Goal: Task Accomplishment & Management: Use online tool/utility

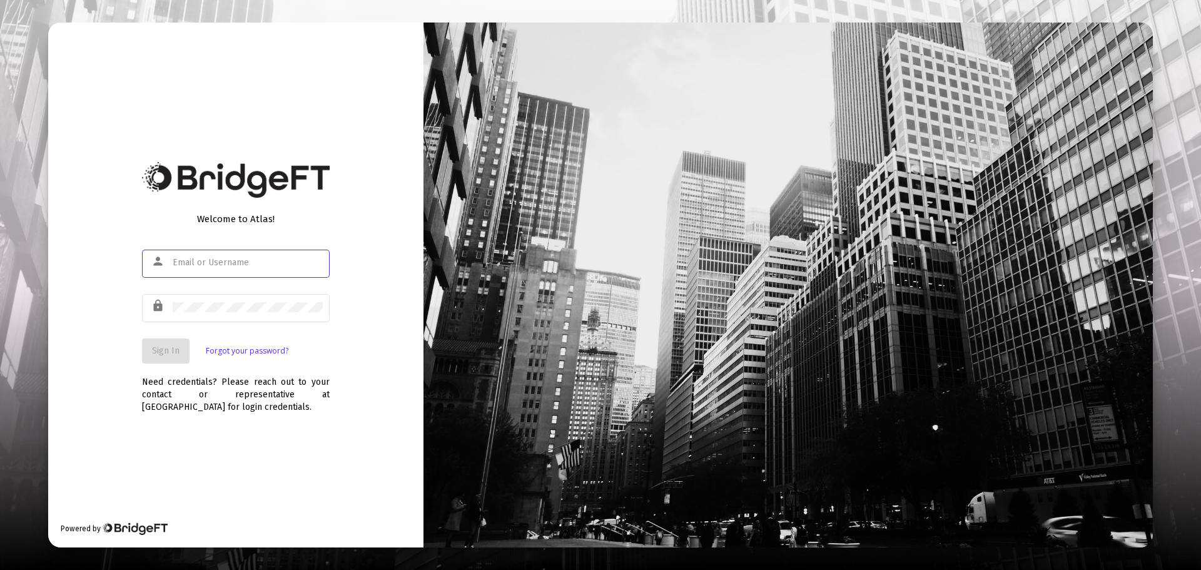
click at [227, 254] on div at bounding box center [248, 262] width 150 height 31
type input "[EMAIL_ADDRESS][DOMAIN_NAME]"
click at [248, 294] on div at bounding box center [248, 306] width 150 height 31
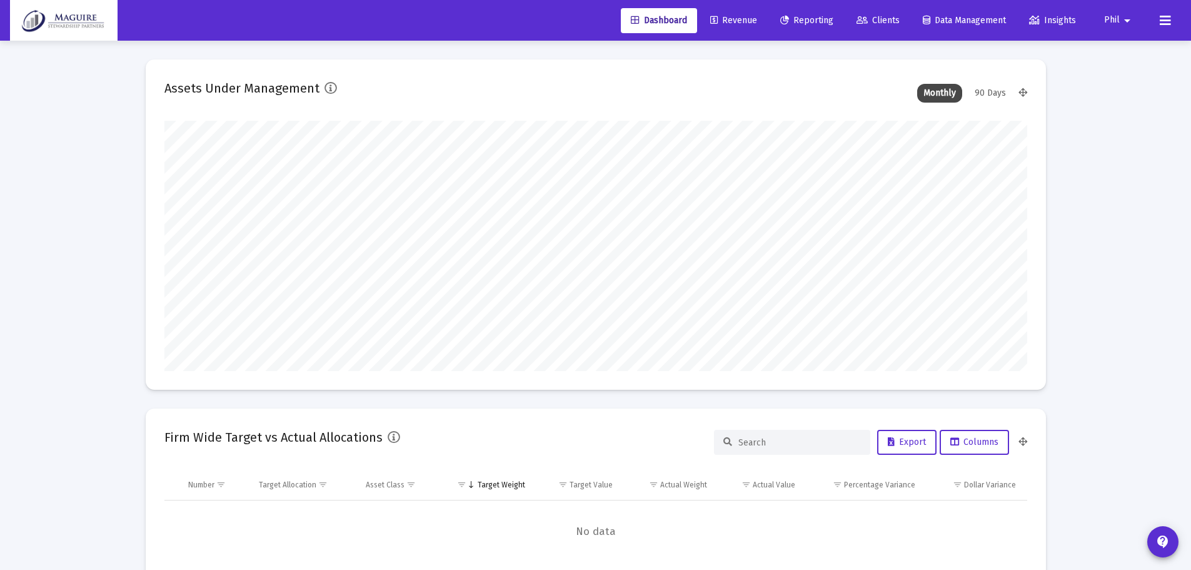
scroll to position [250, 863]
type input "[DATE]"
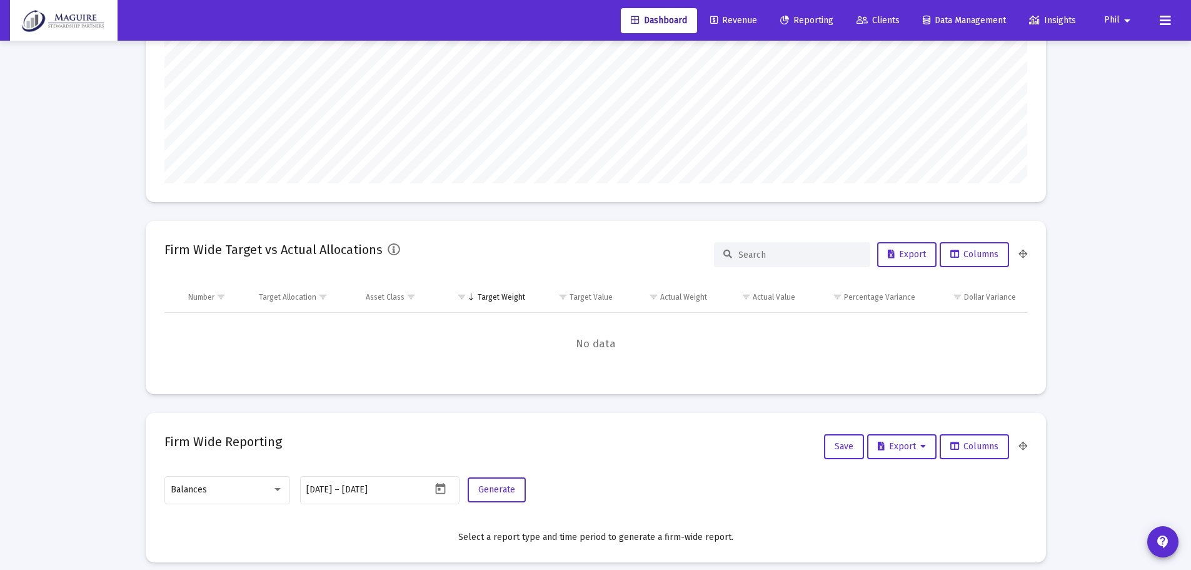
scroll to position [0, 0]
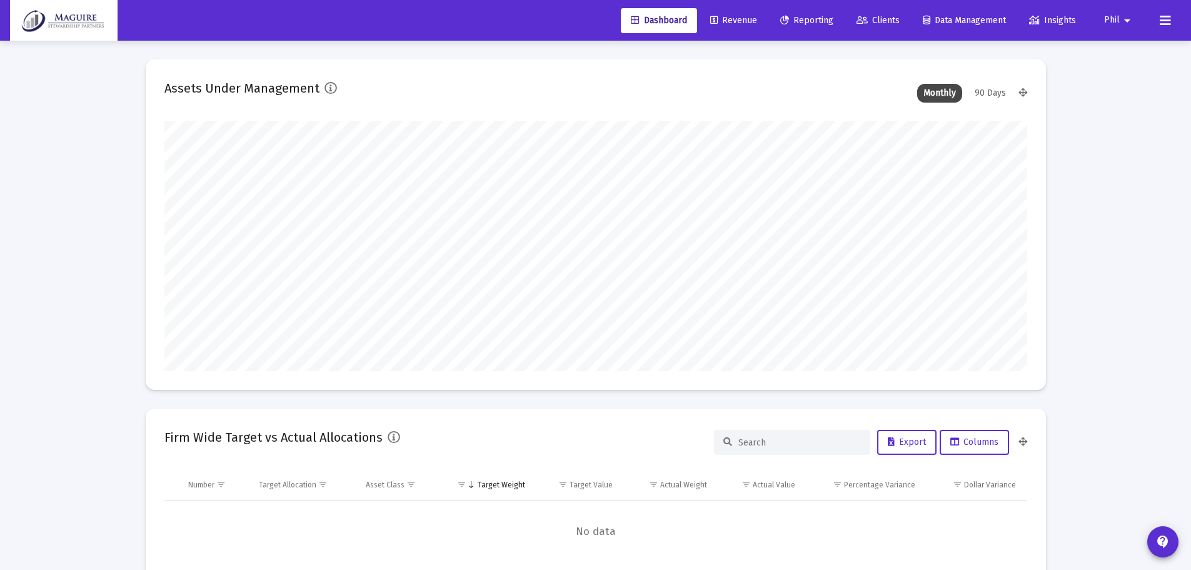
click at [735, 19] on span "Revenue" at bounding box center [733, 20] width 47 height 11
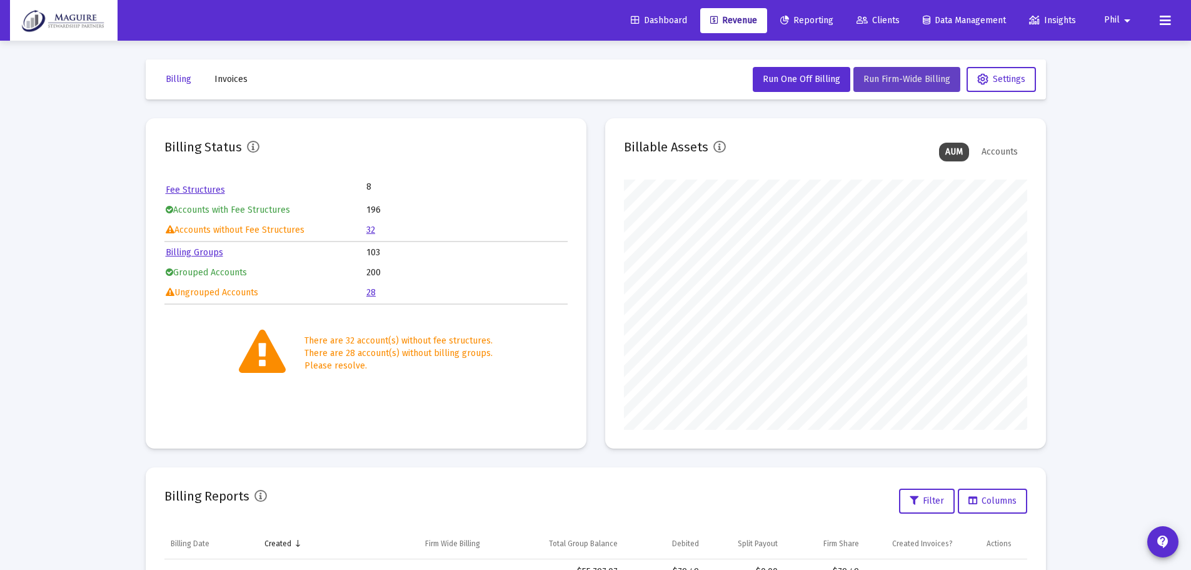
click at [891, 78] on span "Run Firm-Wide Billing" at bounding box center [906, 79] width 87 height 11
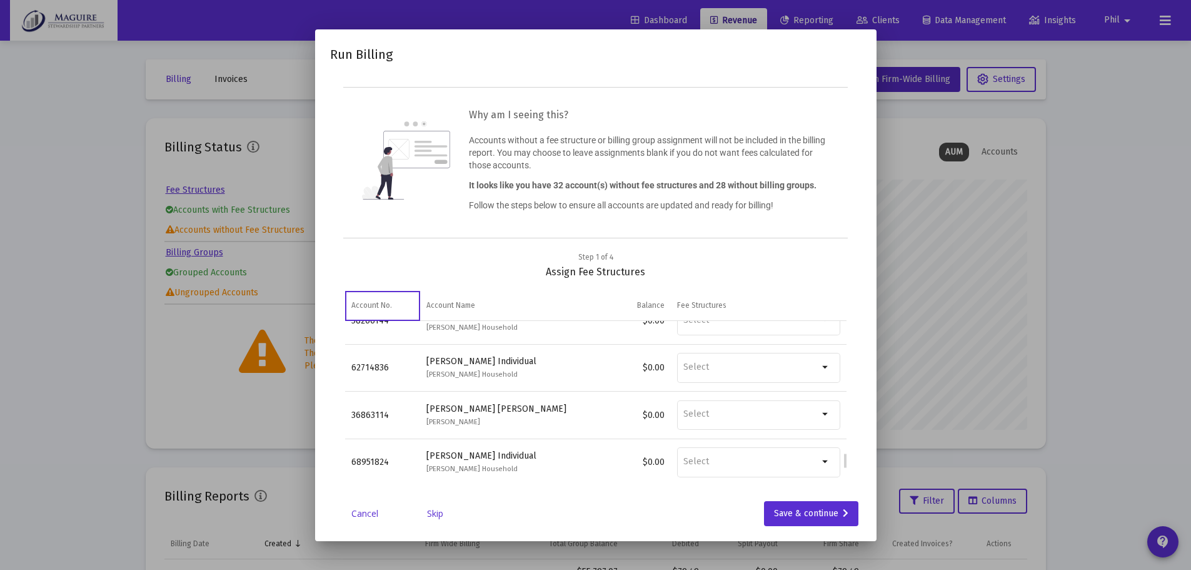
scroll to position [1352, 0]
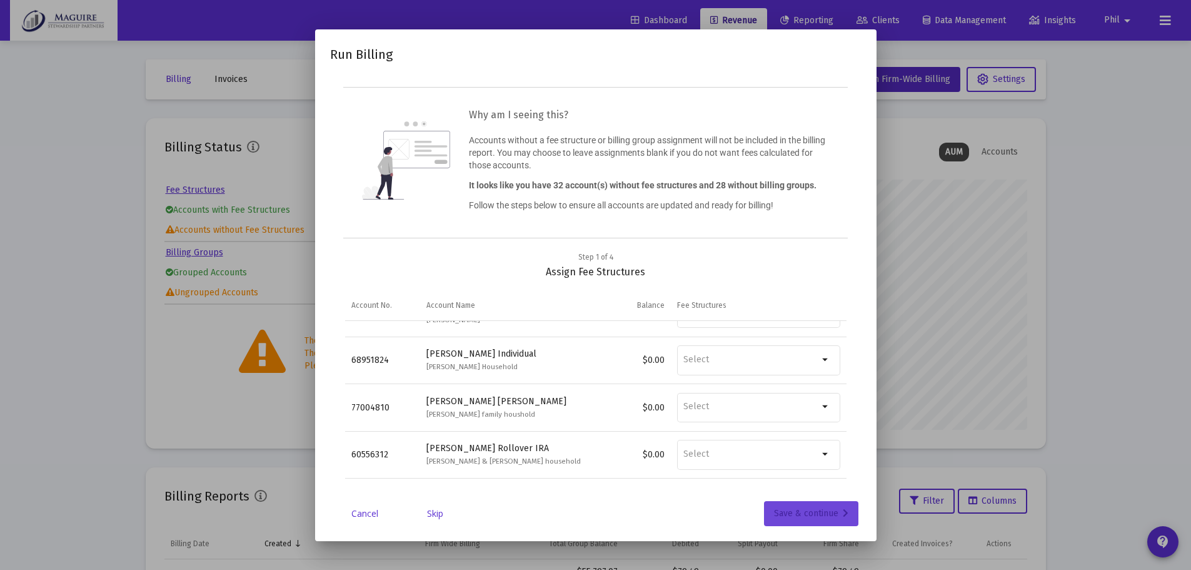
click at [829, 505] on div "Save & continue" at bounding box center [811, 513] width 74 height 25
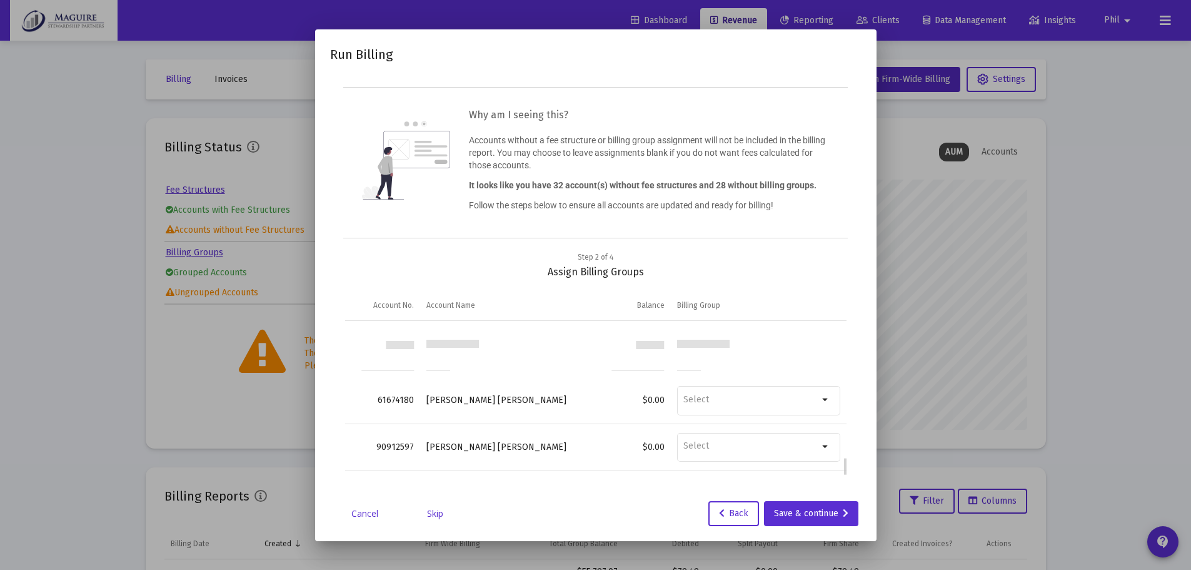
scroll to position [1149, 0]
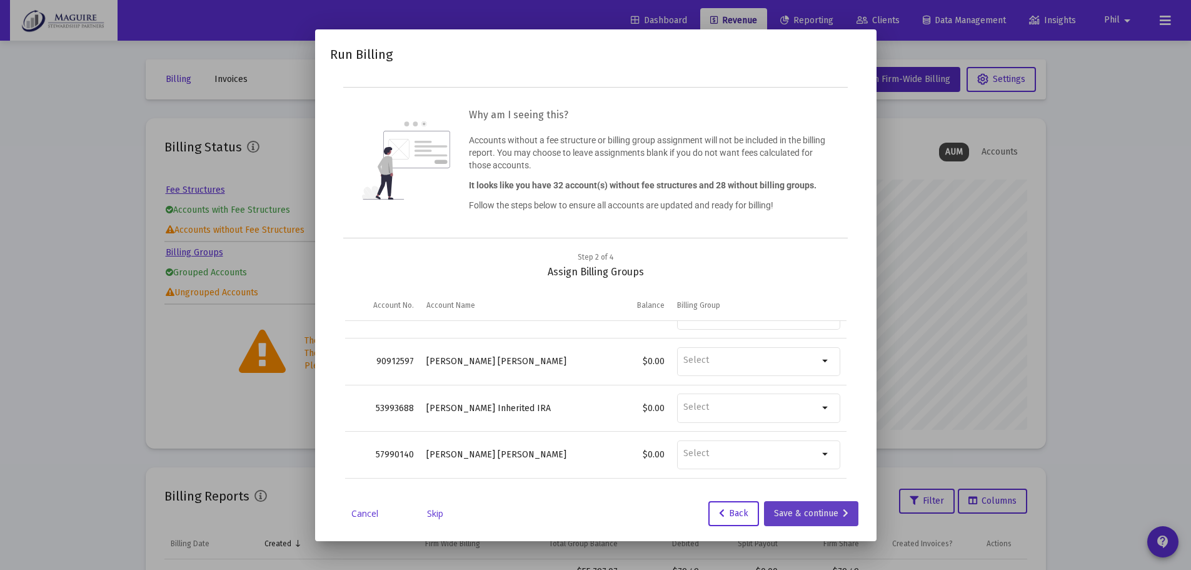
click at [810, 513] on div "Save & continue" at bounding box center [811, 513] width 74 height 25
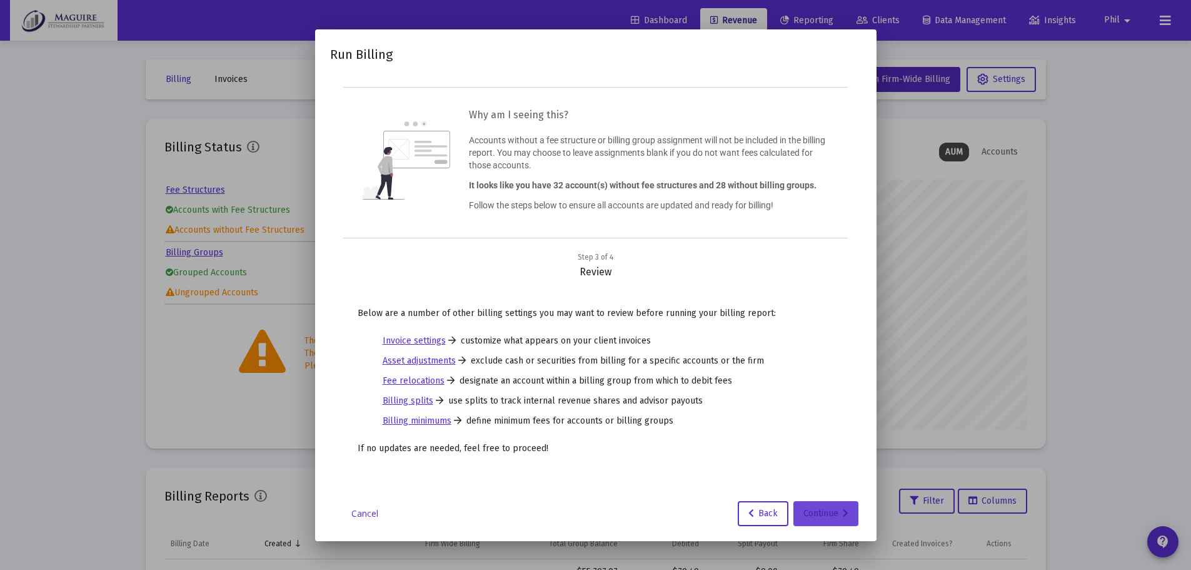
click at [823, 512] on div "Continue" at bounding box center [825, 513] width 45 height 25
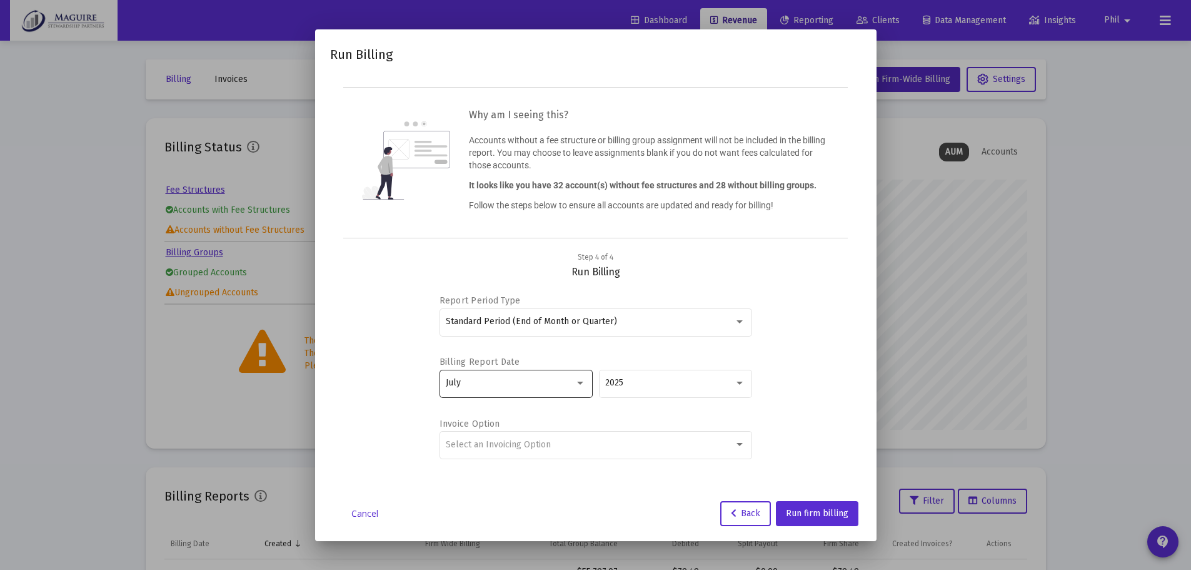
click at [583, 376] on div "July" at bounding box center [516, 382] width 140 height 31
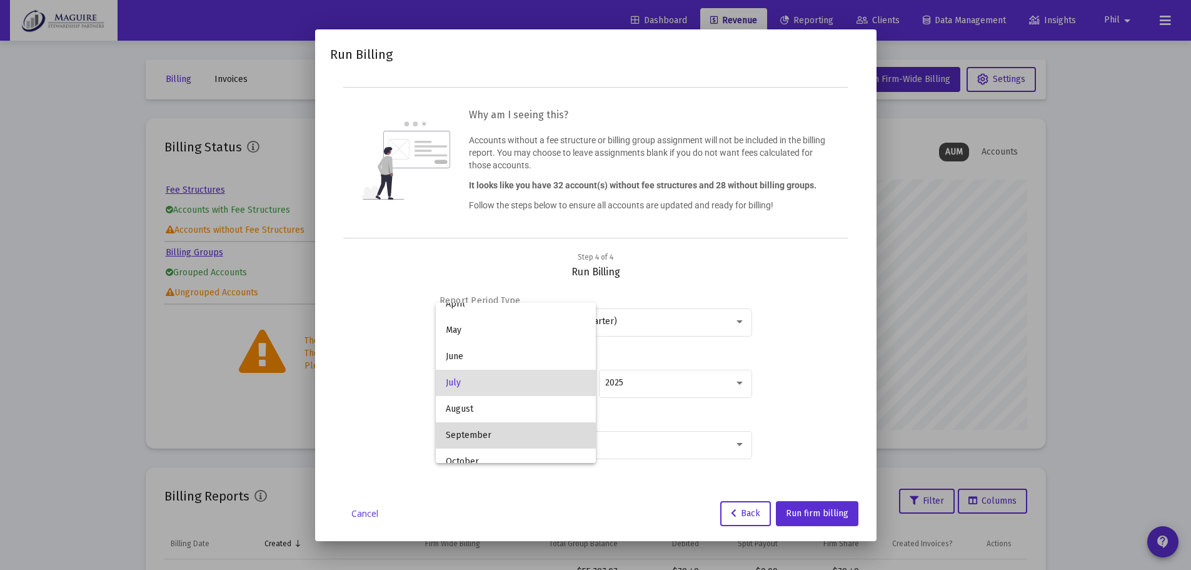
click at [541, 434] on span "September" at bounding box center [516, 435] width 140 height 26
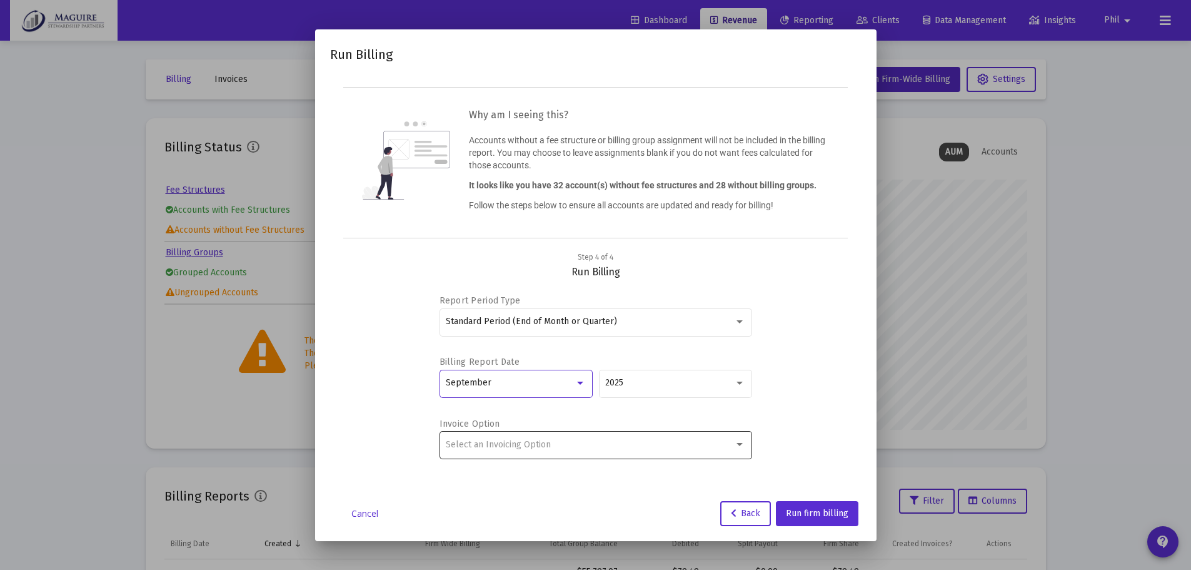
click at [688, 438] on div "Select an Invoicing Option" at bounding box center [596, 444] width 300 height 31
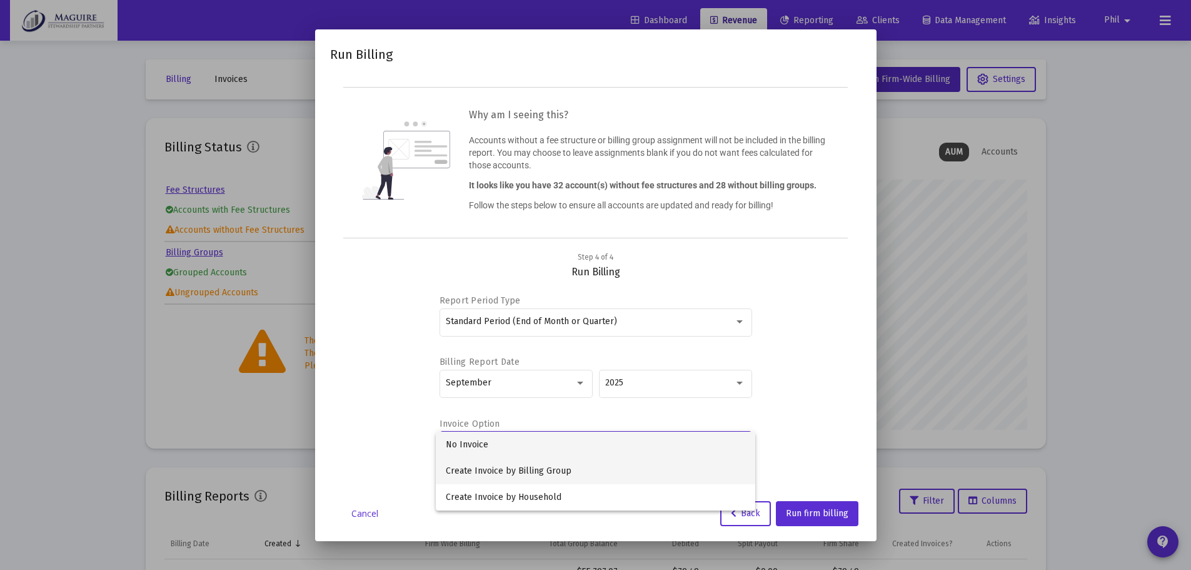
click at [587, 471] on span "Create Invoice by Billing Group" at bounding box center [596, 471] width 300 height 26
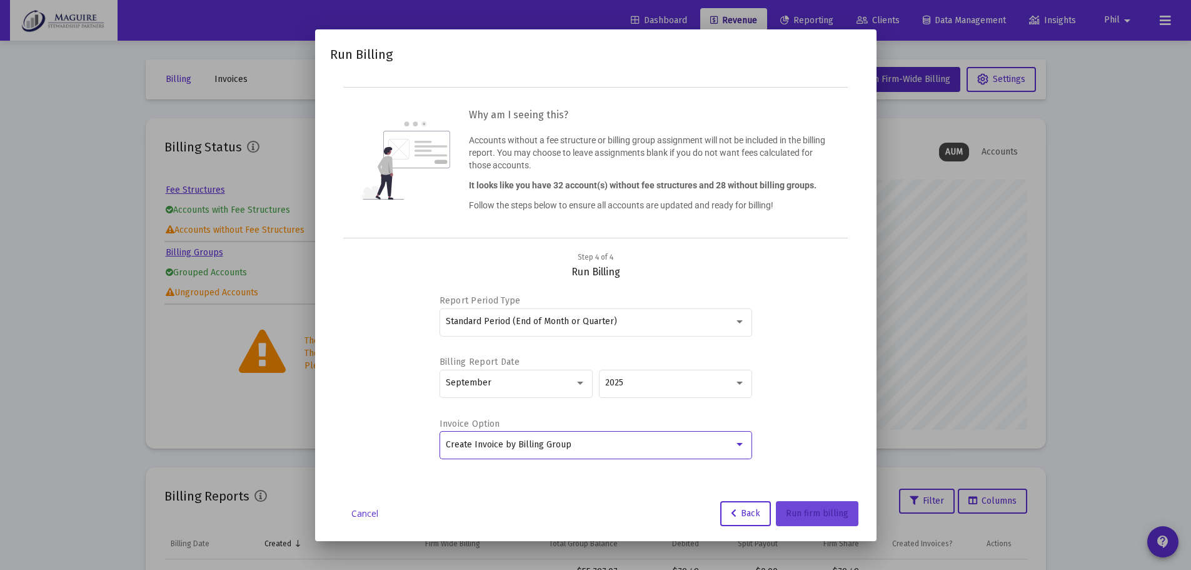
click at [823, 508] on span "Run firm billing" at bounding box center [817, 513] width 63 height 11
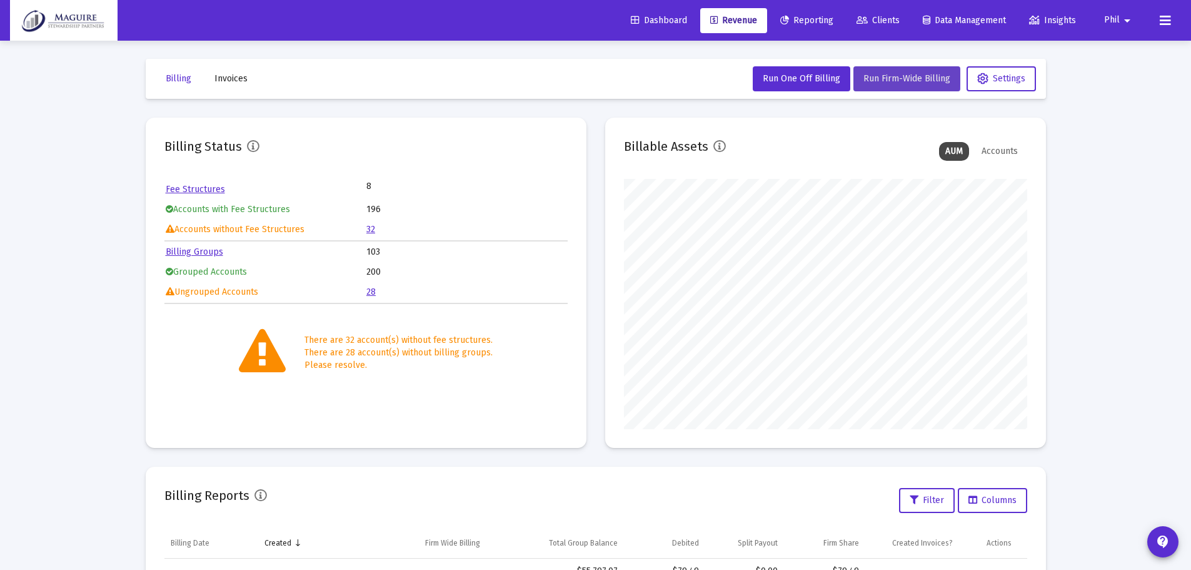
scroll to position [0, 0]
click at [235, 81] on span "Invoices" at bounding box center [230, 79] width 33 height 11
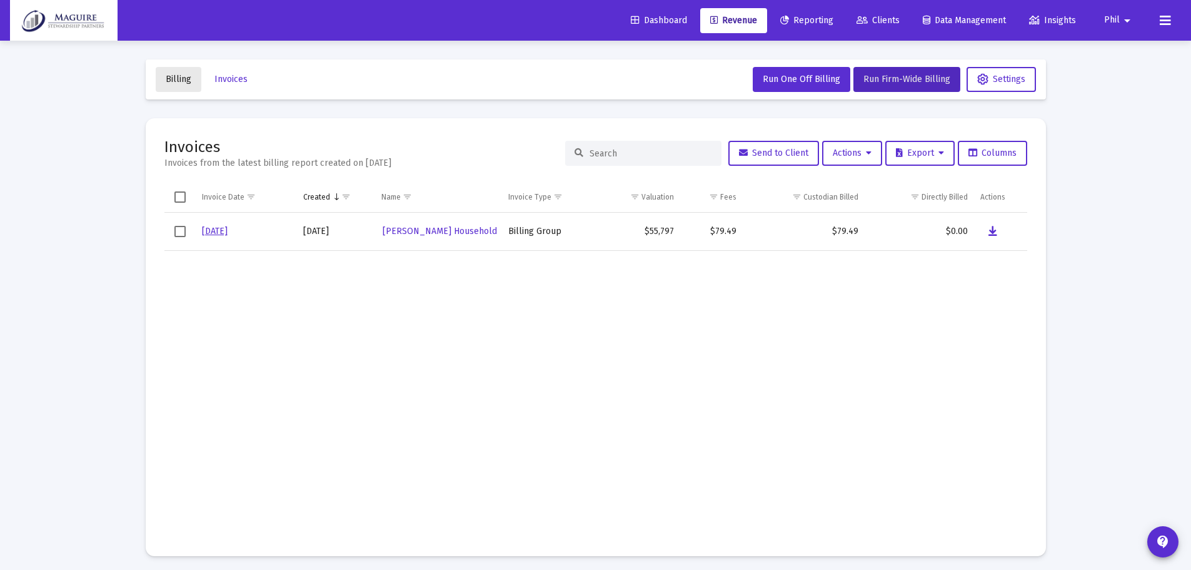
click at [179, 79] on span "Billing" at bounding box center [179, 79] width 26 height 11
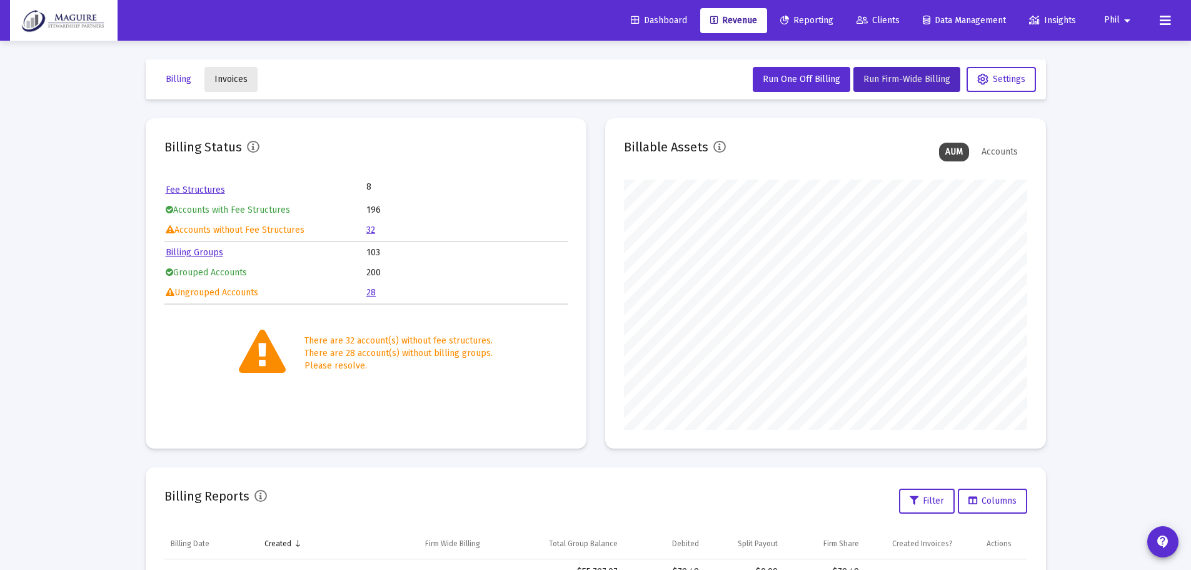
click at [234, 78] on span "Invoices" at bounding box center [230, 79] width 33 height 11
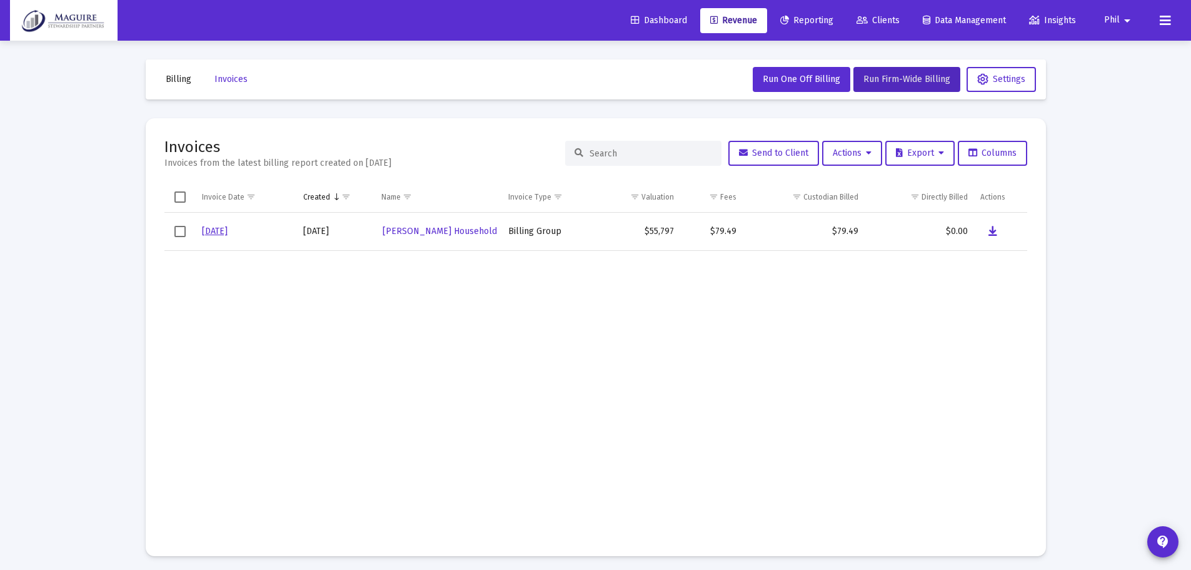
click at [183, 86] on button "Billing" at bounding box center [179, 79] width 46 height 25
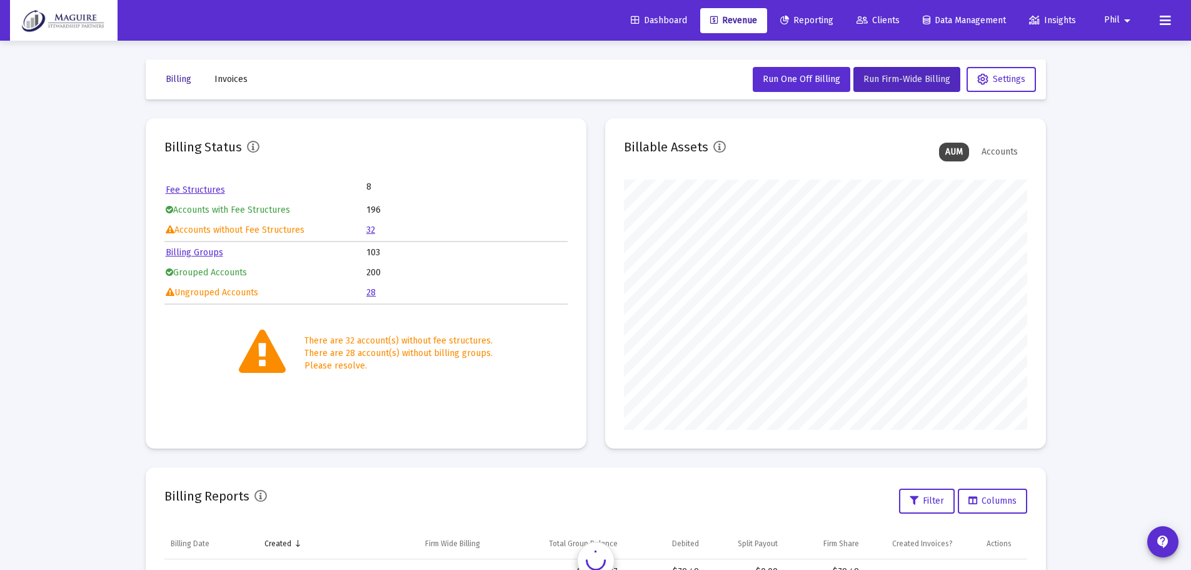
scroll to position [250, 403]
